Goal: Information Seeking & Learning: Find specific page/section

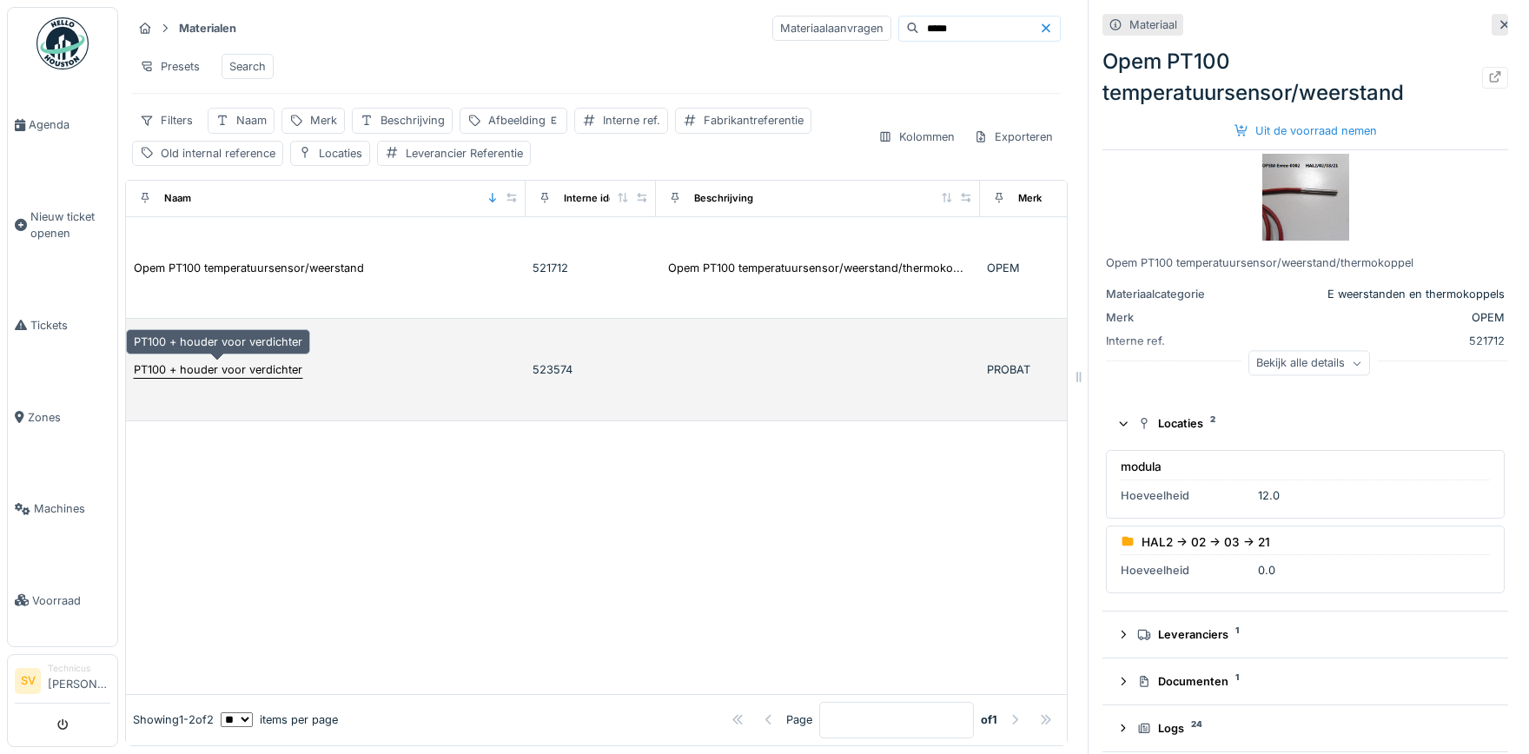
click at [266, 366] on div "PT100 + houder voor verdichter" at bounding box center [218, 369] width 169 height 17
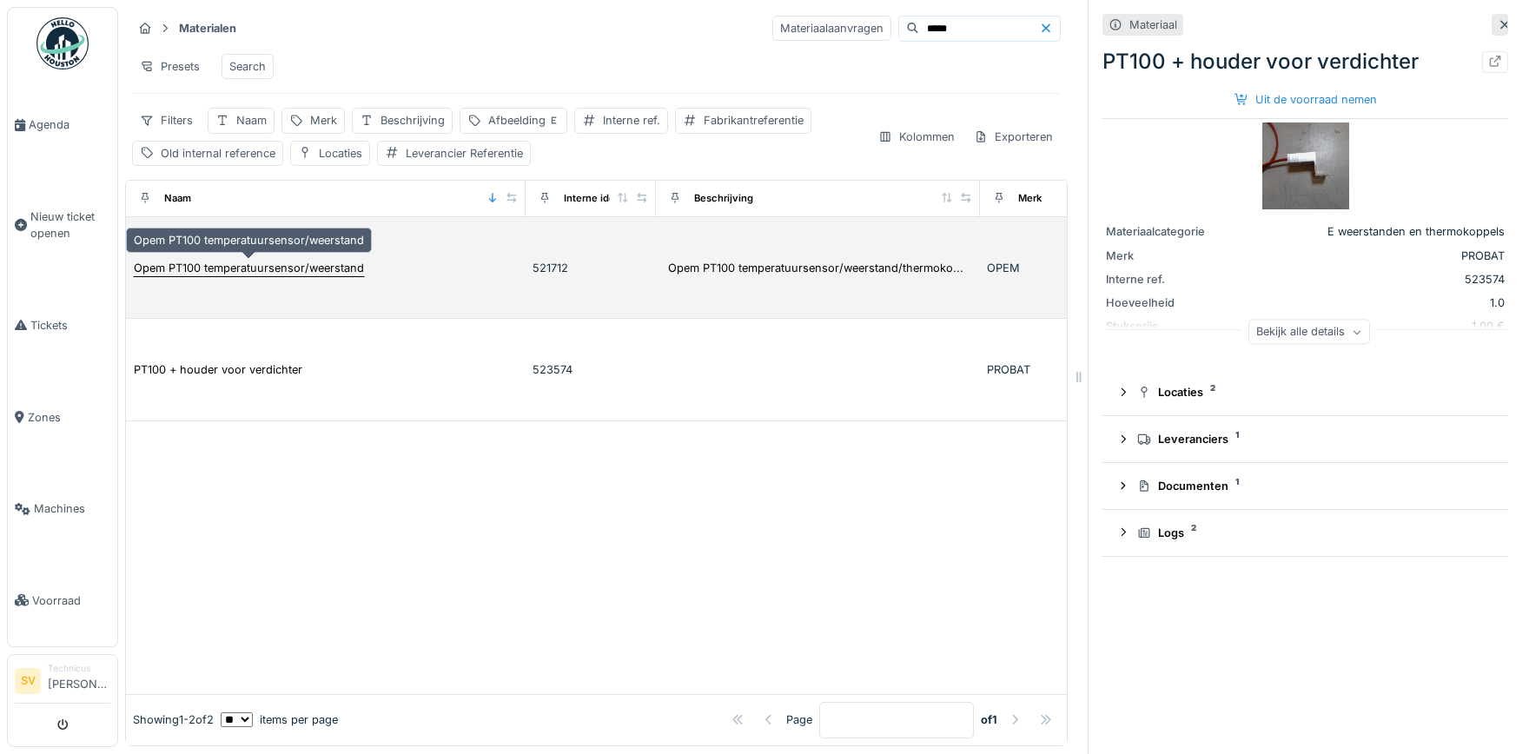
click at [292, 267] on div "Opem PT100 temperatuursensor/weerstand" at bounding box center [249, 268] width 230 height 17
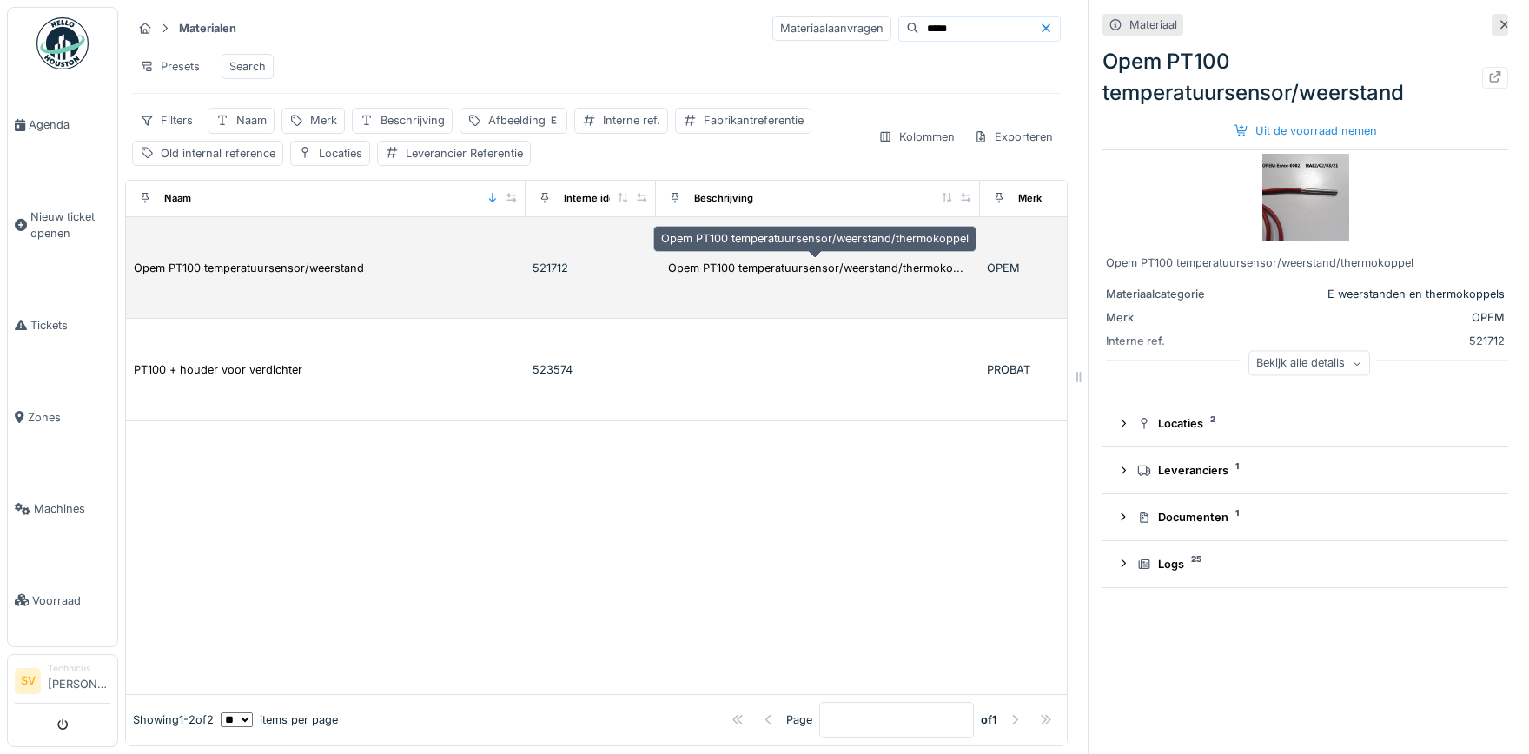
click at [695, 270] on div "Opem PT100 temperatuursensor/weerstand/thermoko..." at bounding box center [815, 268] width 295 height 17
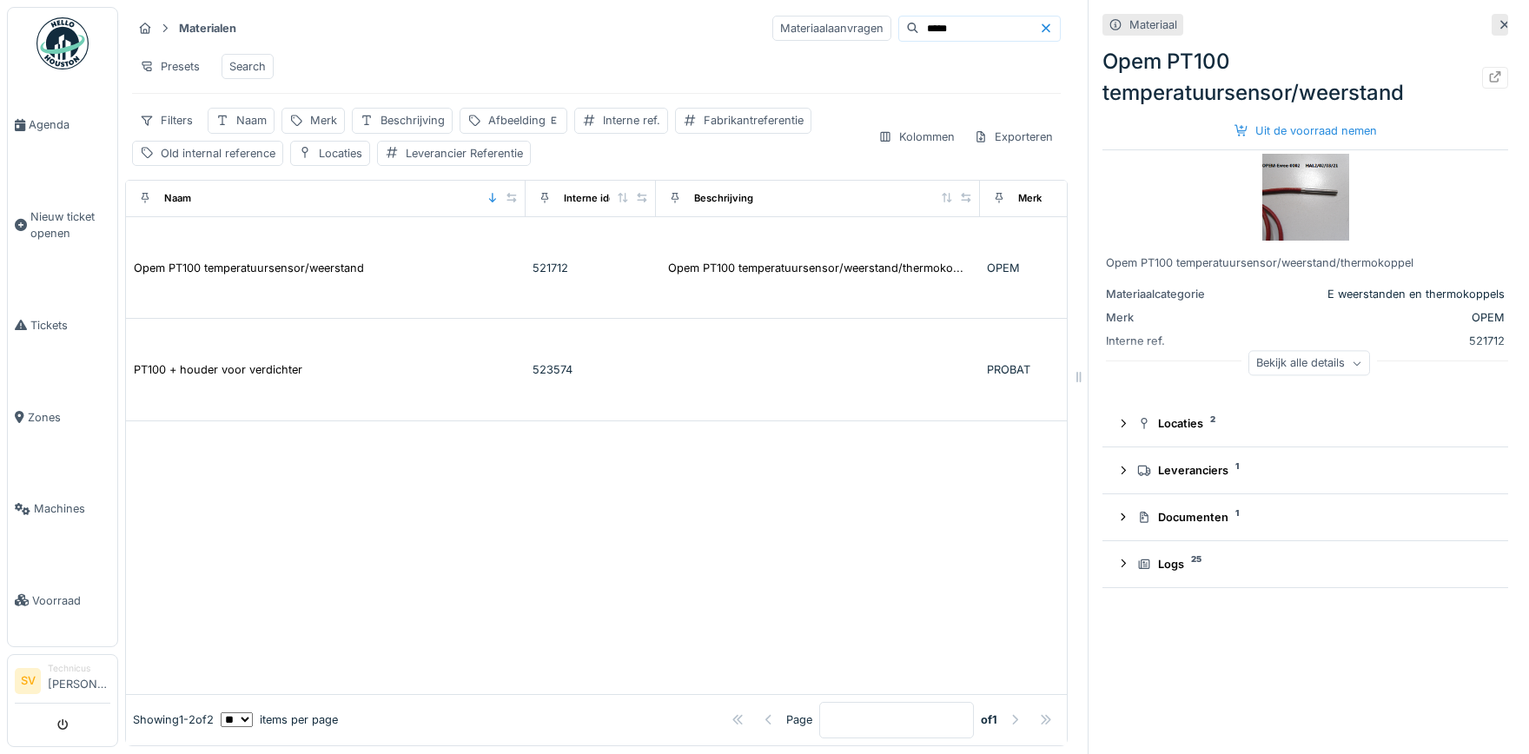
click at [1273, 72] on div "Opem PT100 temperatuursensor/weerstand" at bounding box center [1305, 77] width 406 height 63
click at [1306, 375] on div "Bekijk alle details" at bounding box center [1309, 363] width 122 height 25
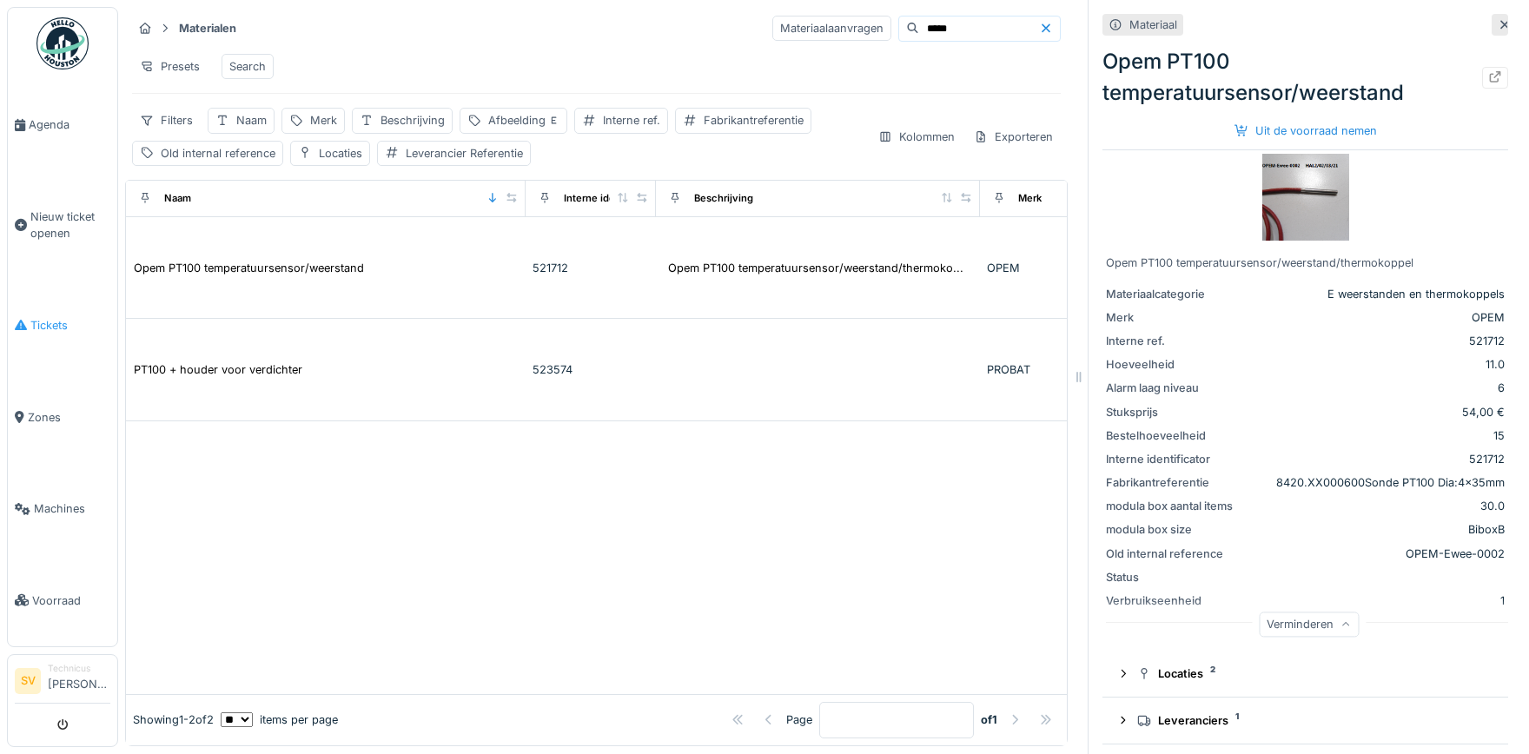
click at [48, 317] on span "Tickets" at bounding box center [70, 325] width 80 height 17
